Goal: Check status: Check status

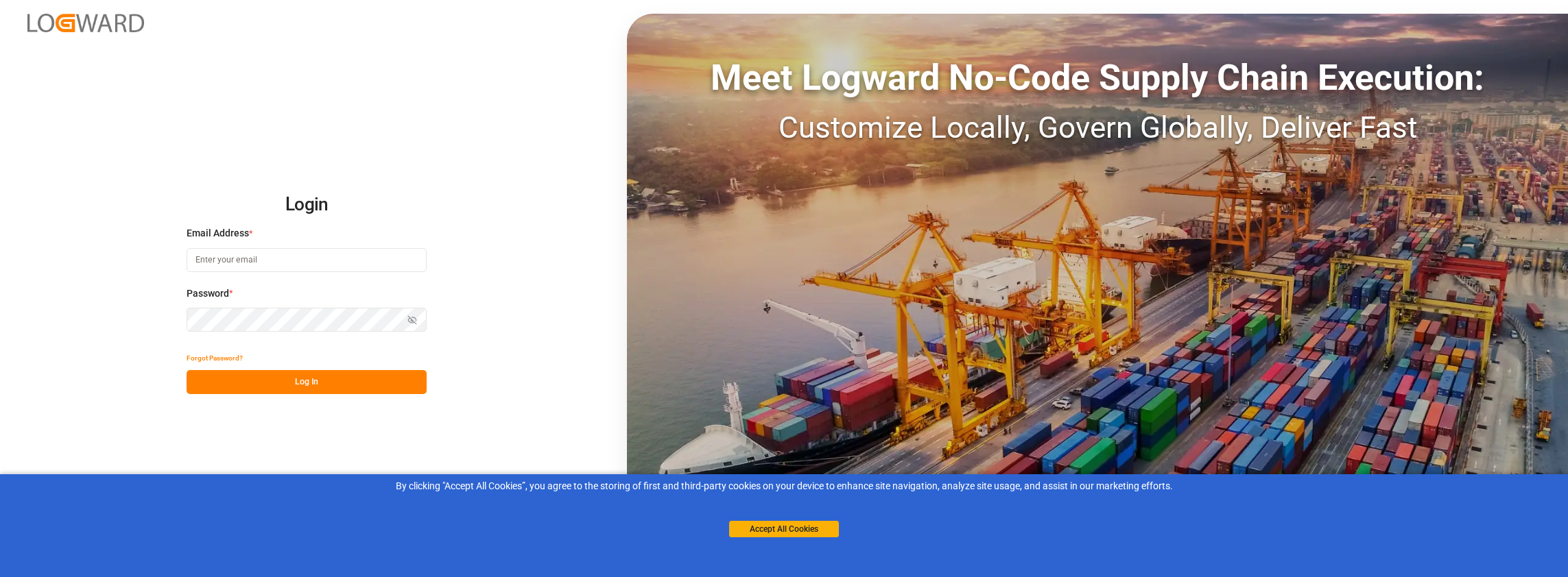
click at [355, 264] on input at bounding box center [306, 260] width 240 height 24
type input "[PERSON_NAME][EMAIL_ADDRESS][PERSON_NAME][DOMAIN_NAME]"
click at [270, 383] on button "Log In" at bounding box center [306, 382] width 240 height 24
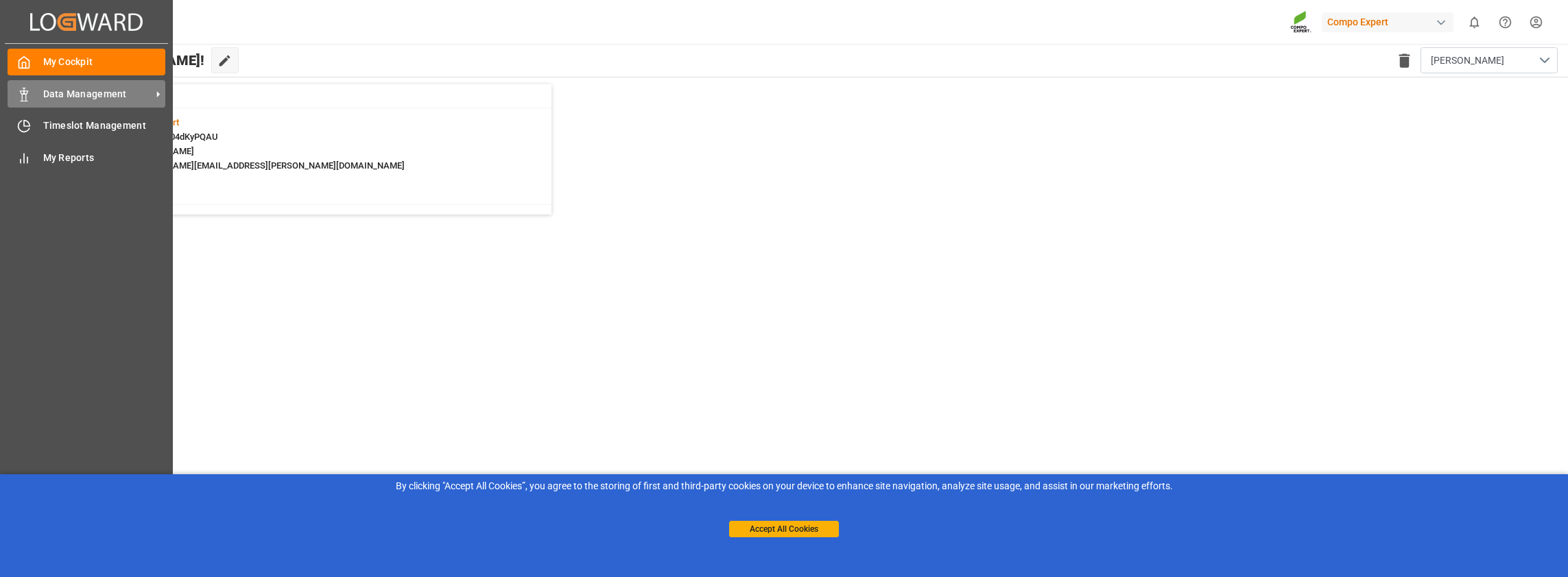
click at [39, 94] on div "Data Management Data Management" at bounding box center [86, 93] width 158 height 27
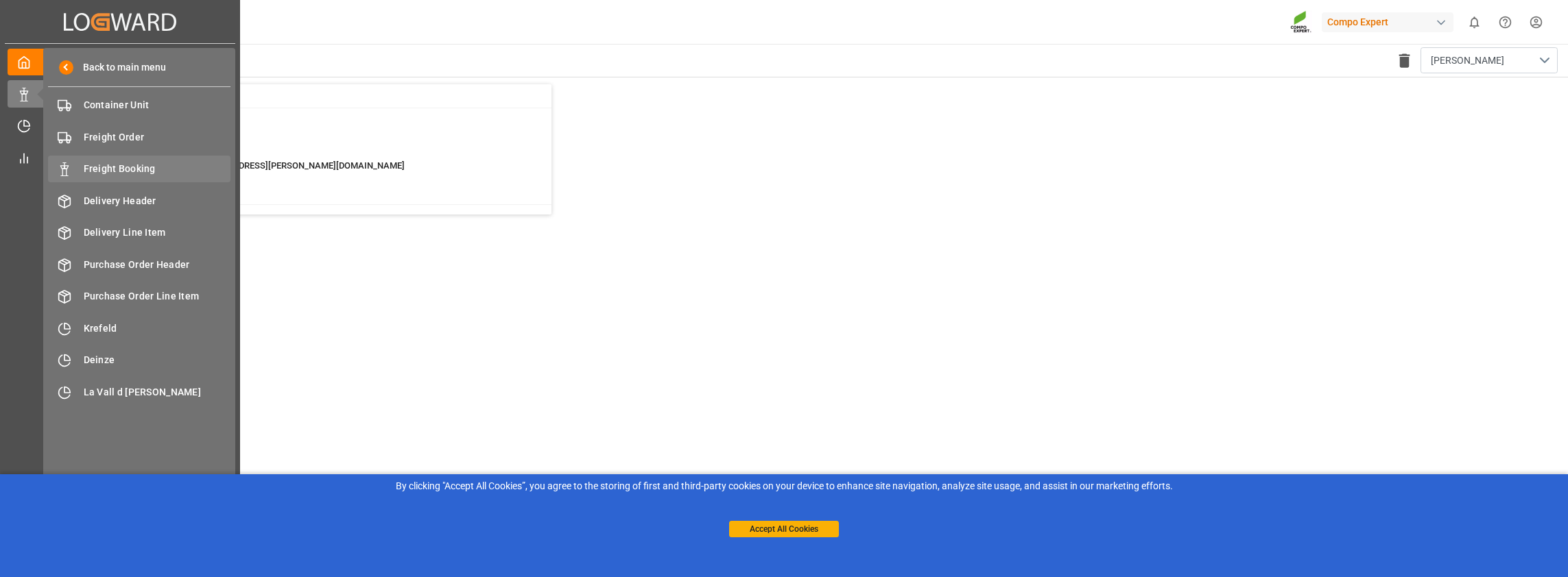
click at [110, 167] on span "Freight Booking" at bounding box center [157, 169] width 148 height 15
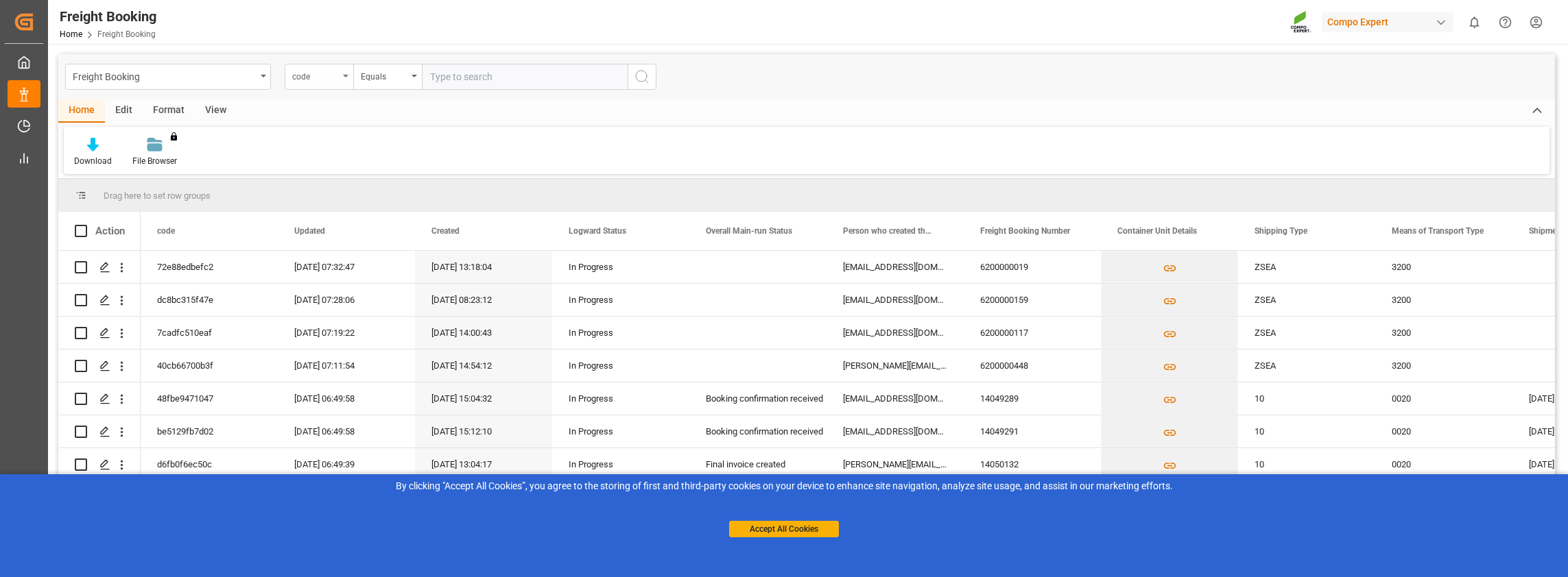
click at [339, 72] on div "code" at bounding box center [319, 77] width 69 height 26
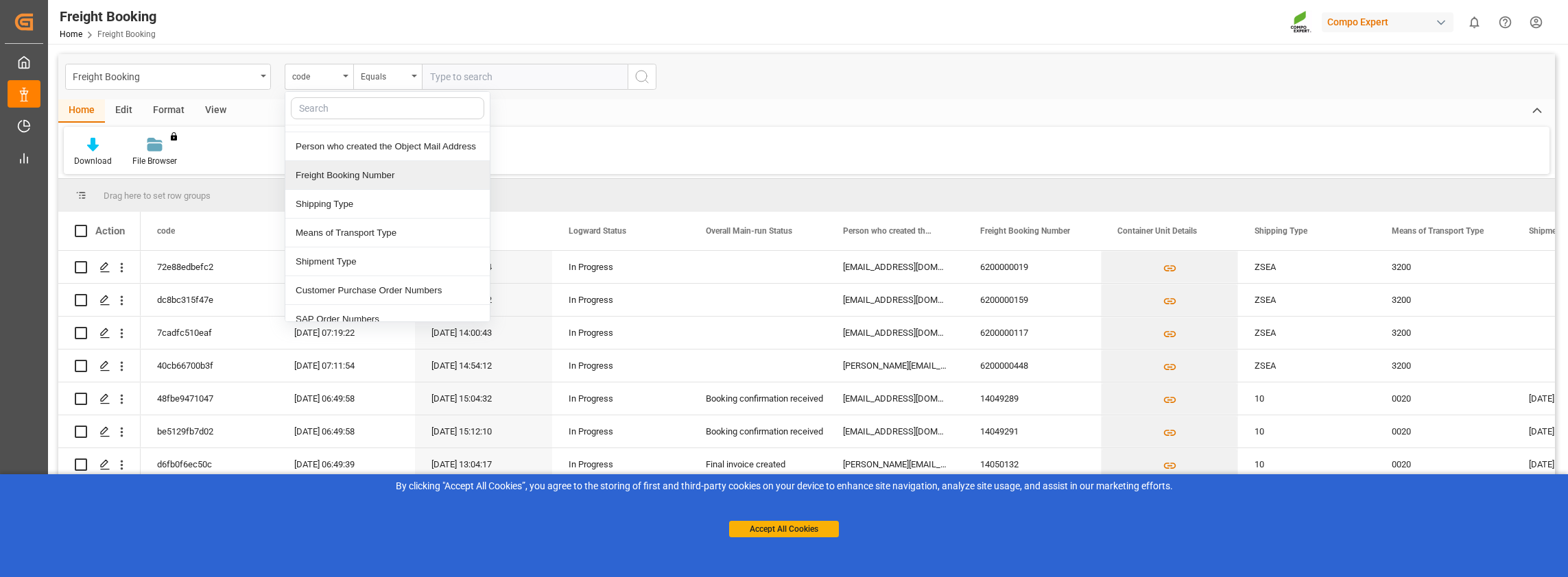
click at [337, 179] on div "Freight Booking Number" at bounding box center [387, 175] width 205 height 28
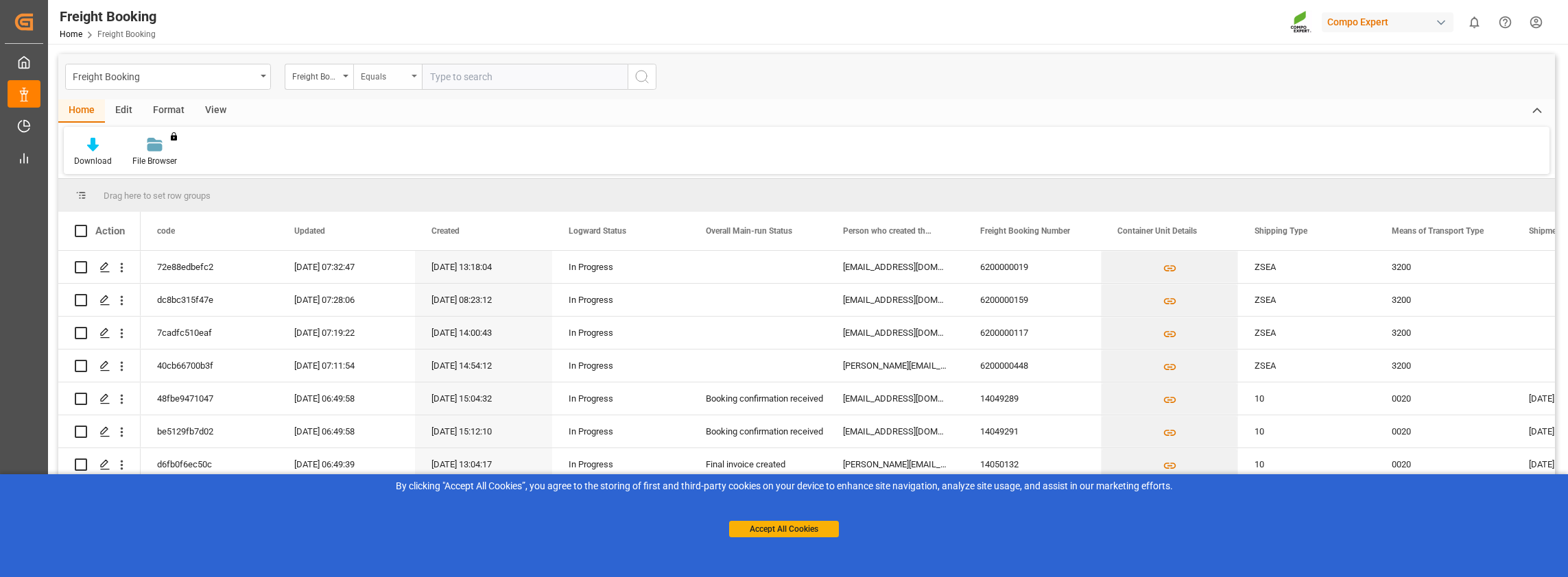
click at [373, 75] on div "Equals" at bounding box center [385, 75] width 47 height 16
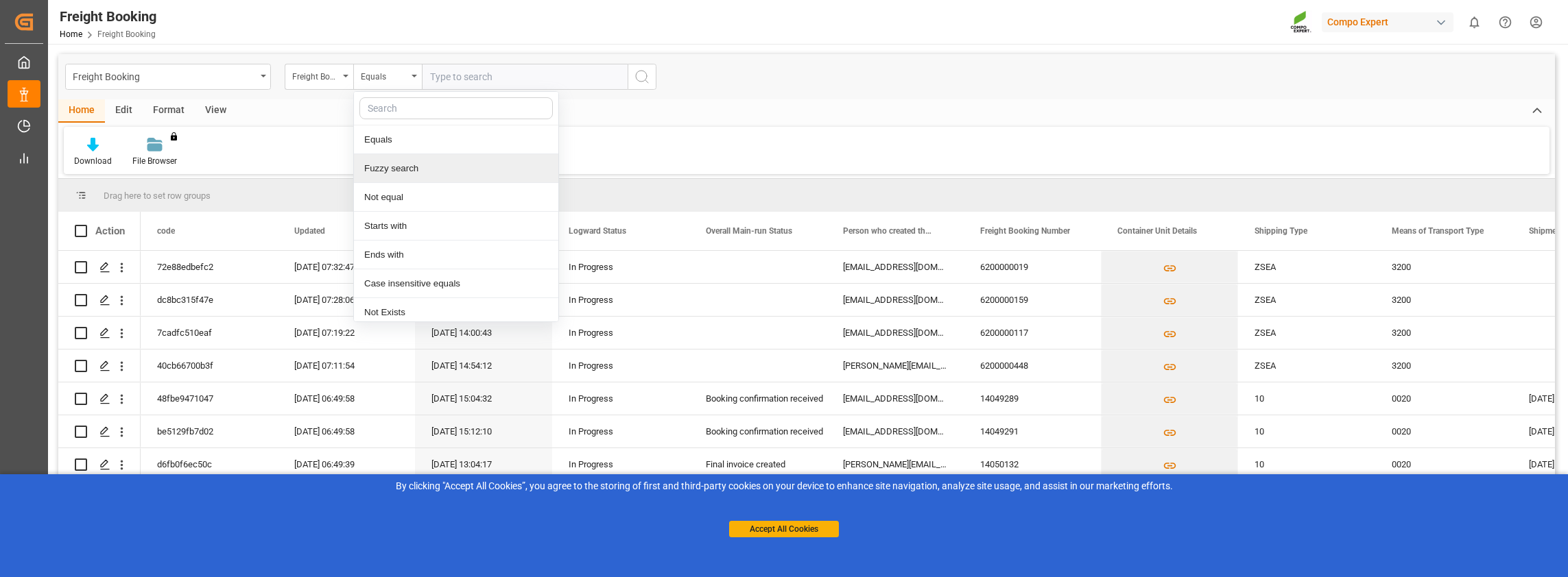
click at [374, 166] on div "Fuzzy search" at bounding box center [456, 168] width 205 height 28
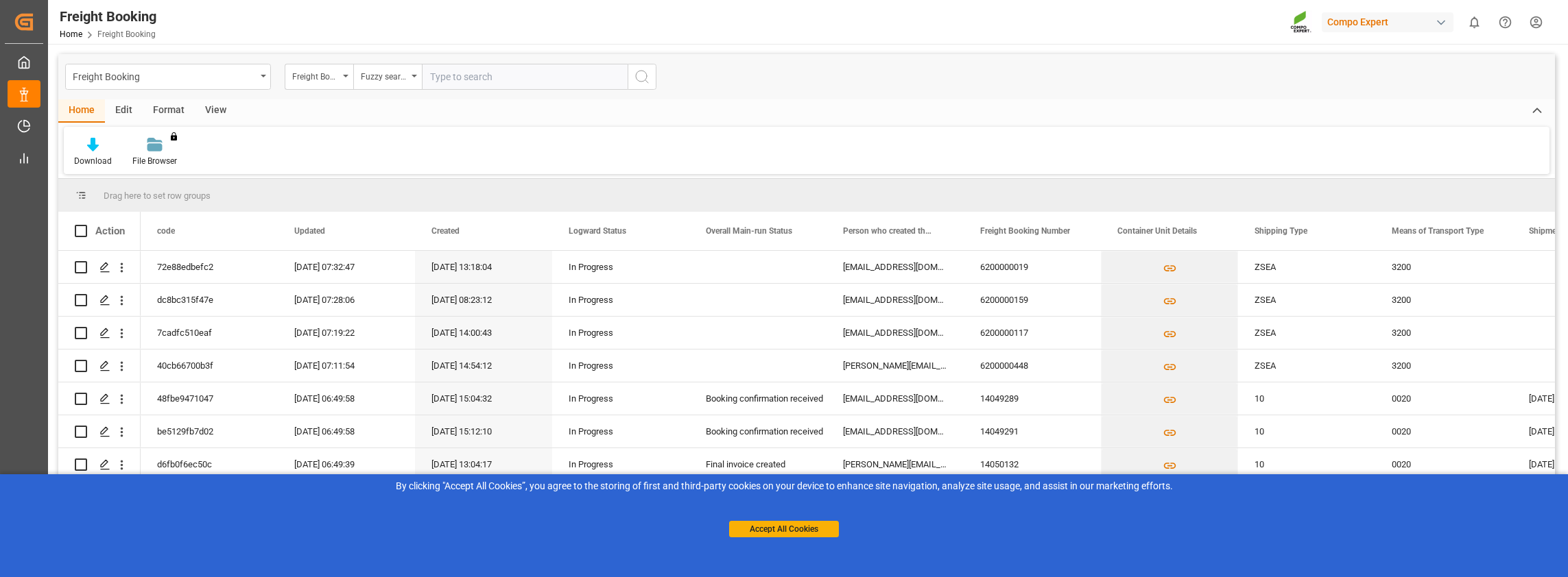
paste input "6200000279"
type input "6200000279"
click at [650, 81] on button "search button" at bounding box center [642, 77] width 29 height 26
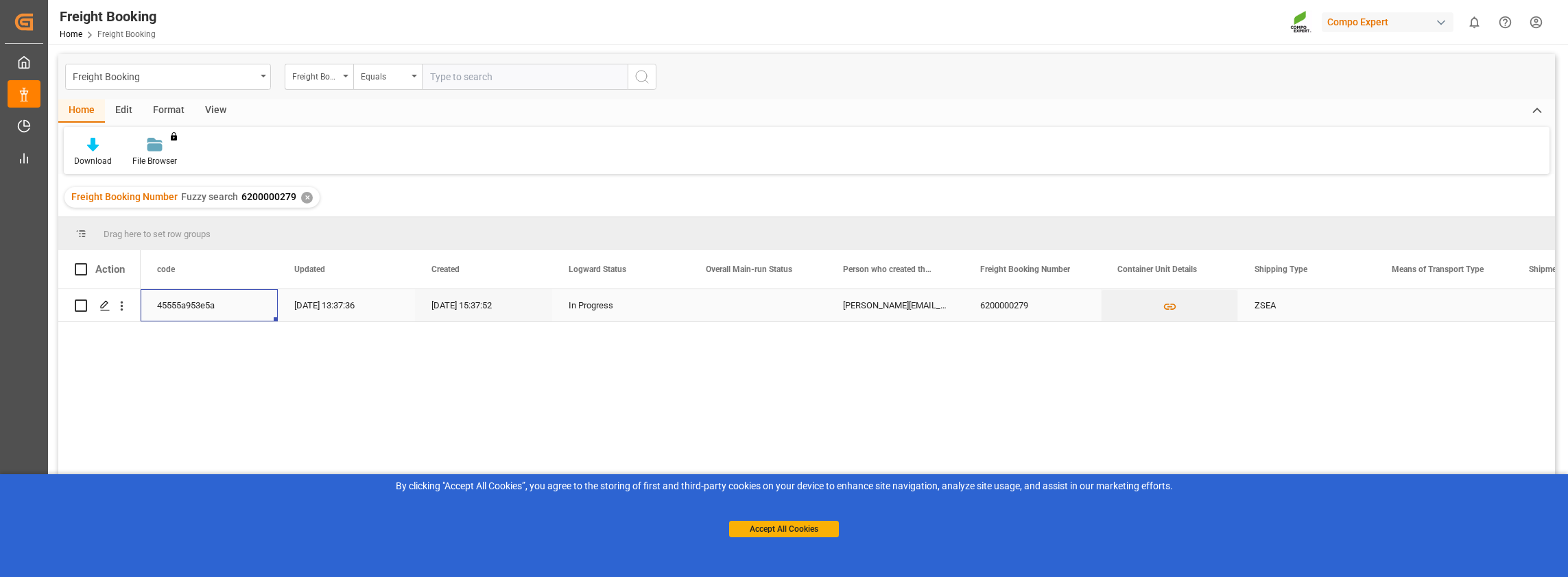
click at [183, 305] on div "45555a953e5a" at bounding box center [209, 305] width 137 height 32
click at [97, 305] on div "Press SPACE to select this row." at bounding box center [105, 306] width 20 height 26
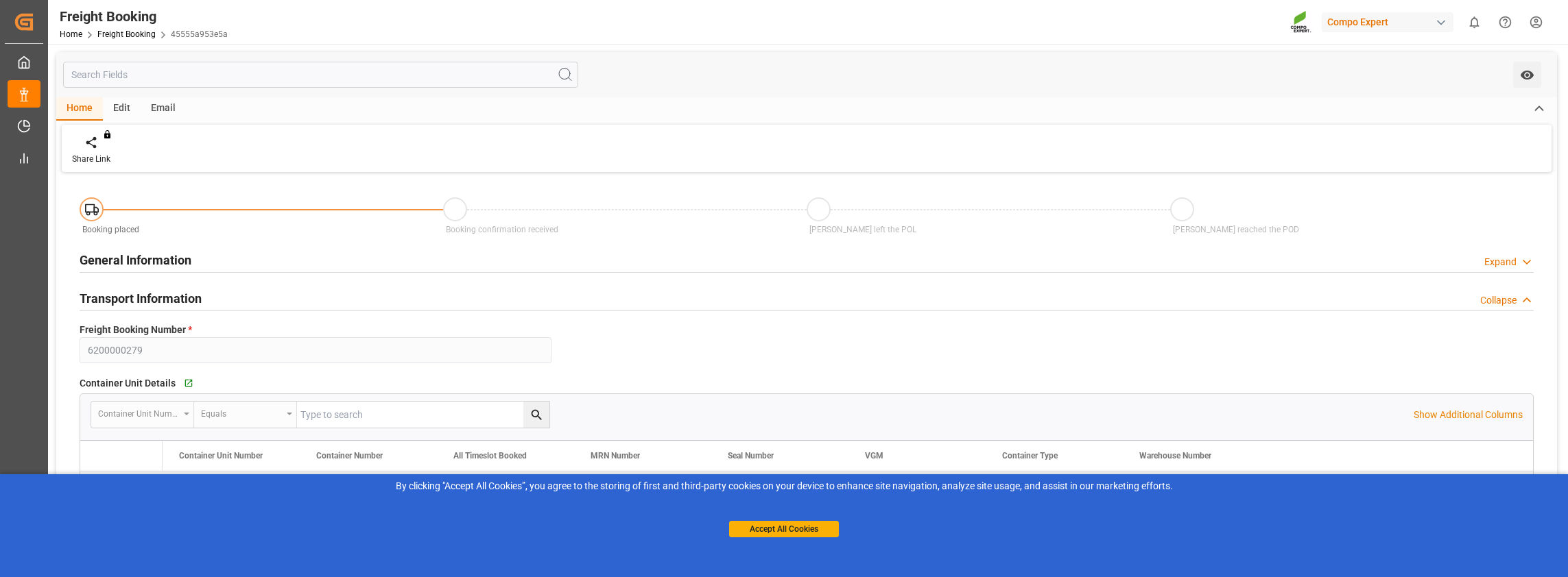
type input "0"
type input "221140.8"
type input "[DATE] 09:00"
type input "[DATE] 15:37"
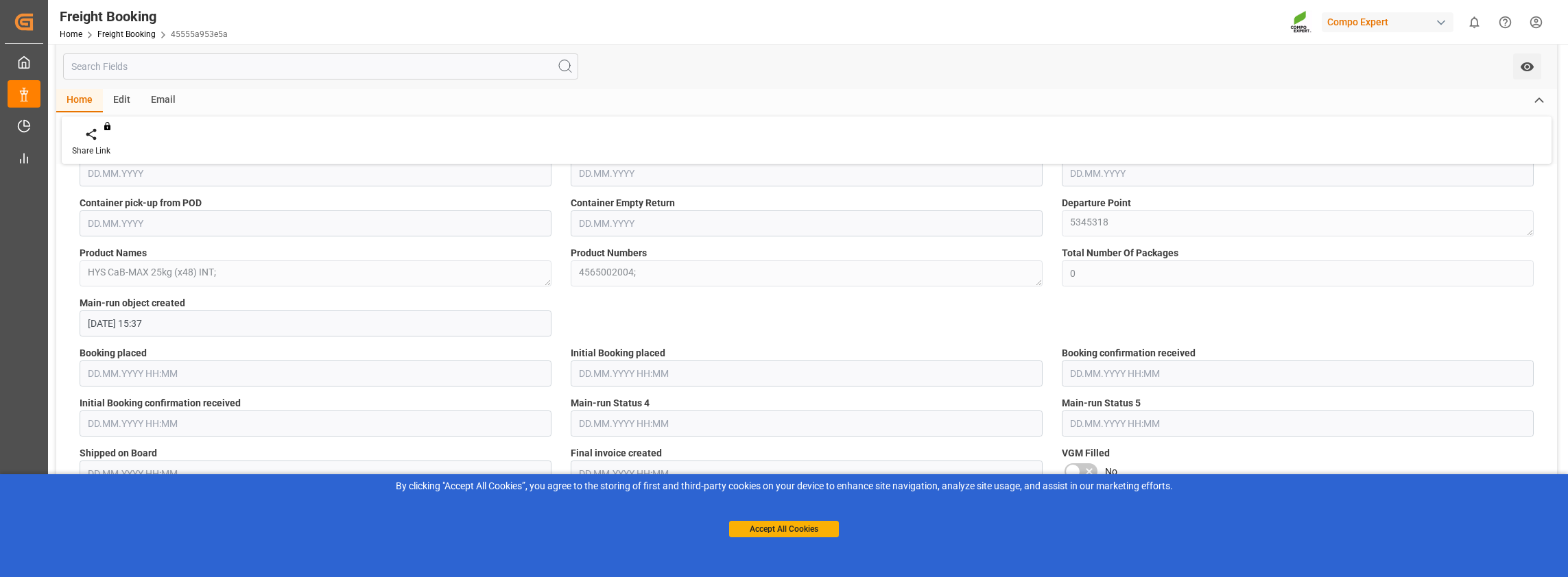
scroll to position [1508, 0]
